Goal: Communication & Community: Answer question/provide support

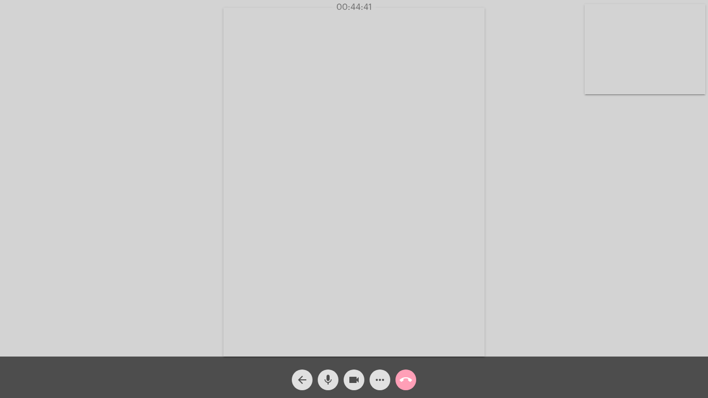
click at [402, 379] on mat-icon "call_end" at bounding box center [406, 380] width 12 height 12
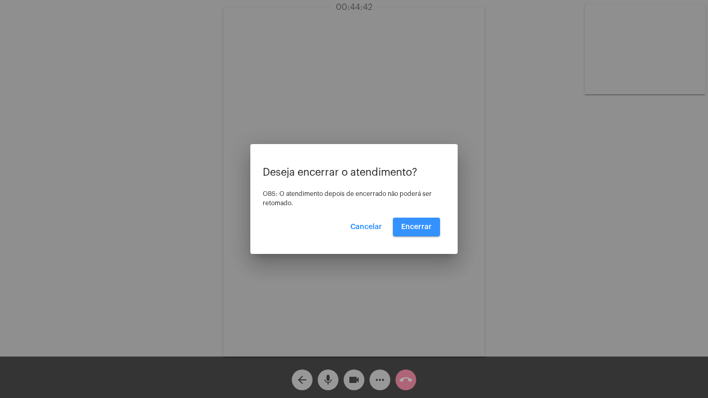
click at [416, 222] on button "Encerrar" at bounding box center [416, 227] width 47 height 19
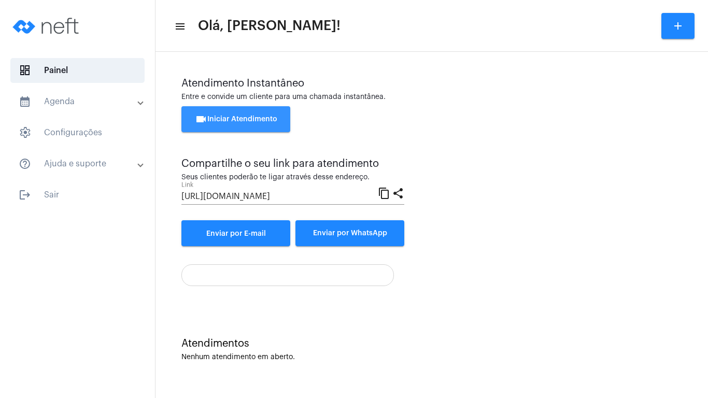
click at [239, 115] on button "videocam Iniciar Atendimento" at bounding box center [235, 119] width 109 height 26
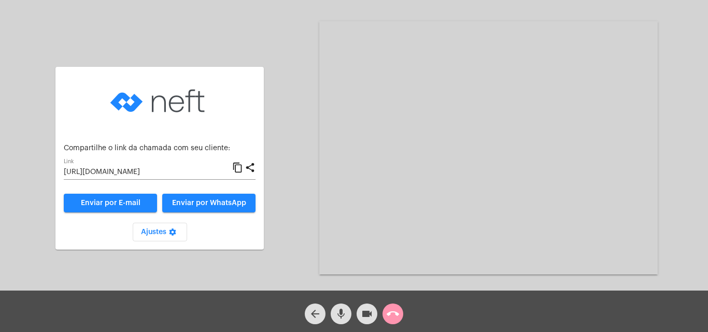
click at [237, 168] on mat-icon "content_copy" at bounding box center [237, 168] width 11 height 12
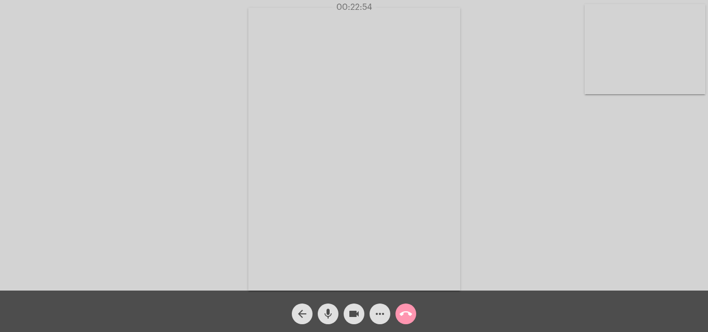
click at [631, 189] on div "Acessando Câmera e Microfone..." at bounding box center [354, 148] width 706 height 291
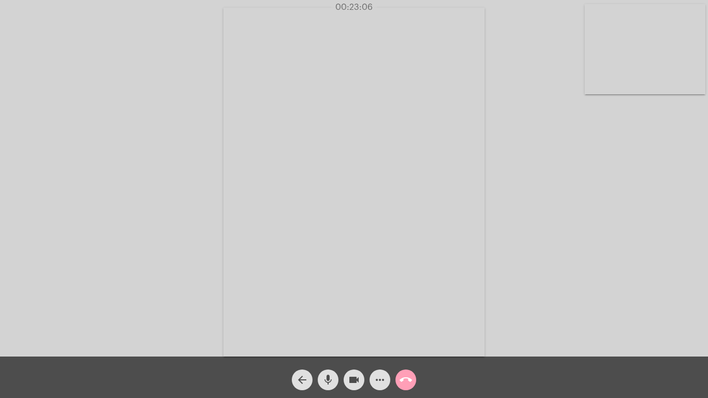
click at [404, 380] on mat-icon "call_end" at bounding box center [406, 380] width 12 height 12
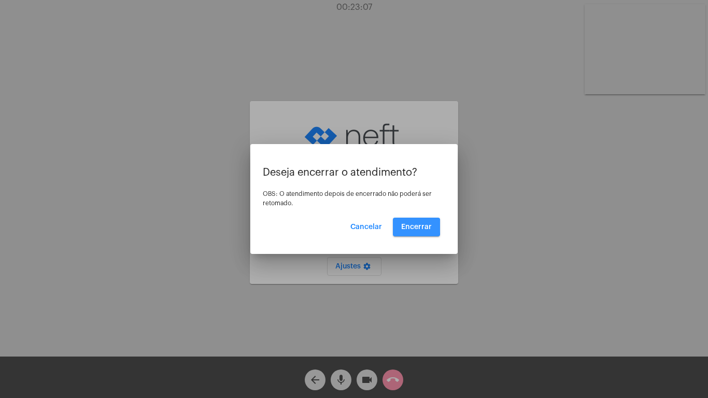
click at [412, 227] on span "Encerrar" at bounding box center [416, 226] width 31 height 7
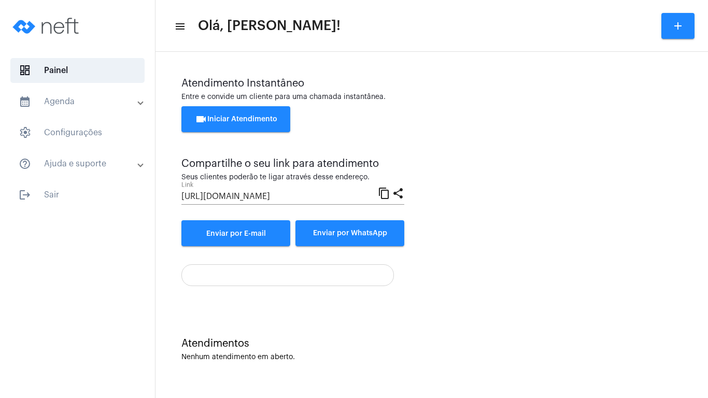
click at [228, 111] on button "videocam Iniciar Atendimento" at bounding box center [235, 119] width 109 height 26
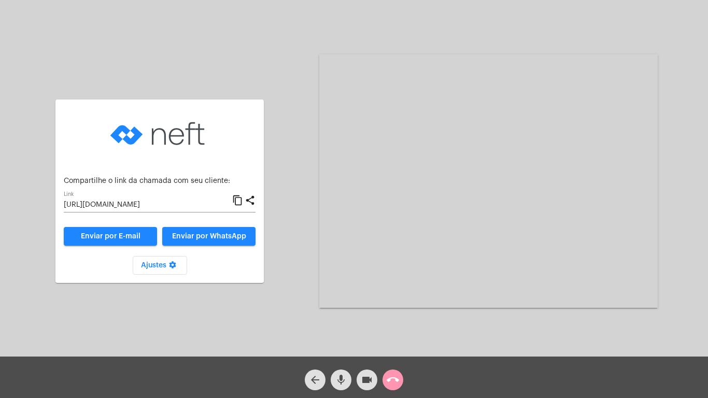
click at [237, 201] on mat-icon "content_copy" at bounding box center [237, 200] width 11 height 12
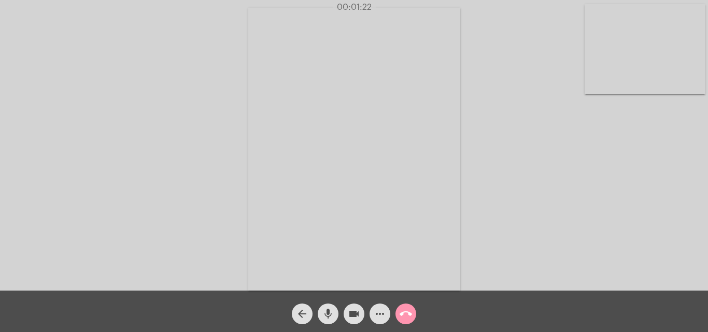
click at [647, 263] on div "Acessando Câmera e Microfone..." at bounding box center [354, 148] width 706 height 291
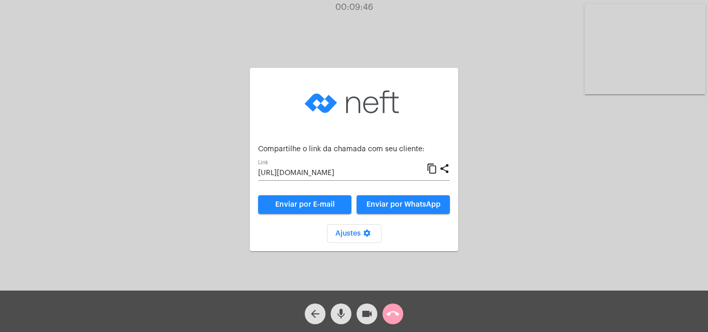
click at [395, 314] on mat-icon "call_end" at bounding box center [393, 314] width 12 height 12
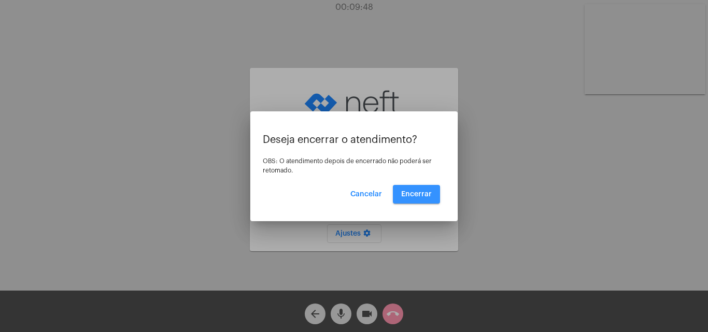
click at [418, 188] on button "Encerrar" at bounding box center [416, 194] width 47 height 19
